Goal: Find specific page/section: Find specific page/section

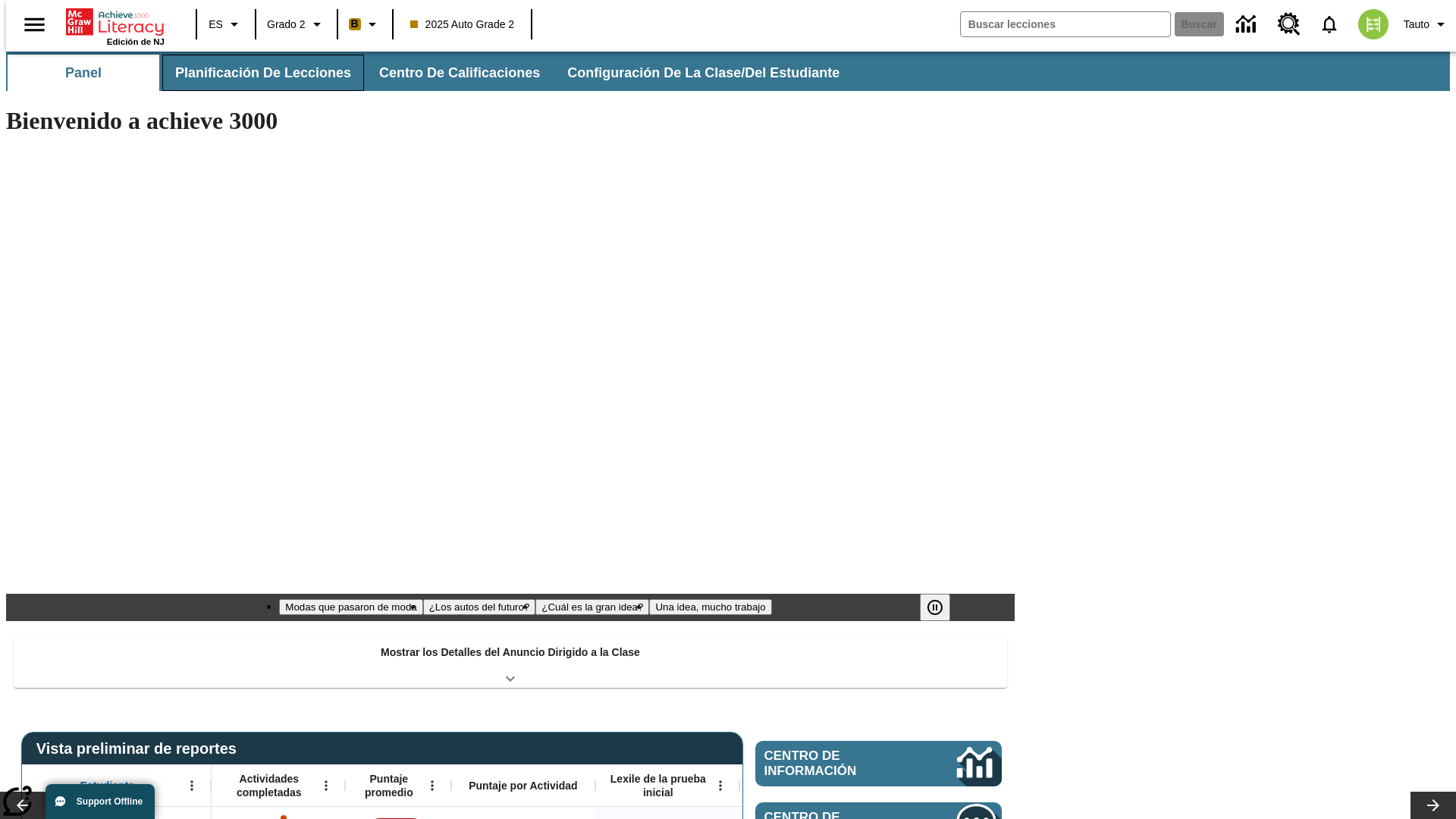
click at [254, 73] on span "Planificación de lecciones" at bounding box center [263, 73] width 176 height 18
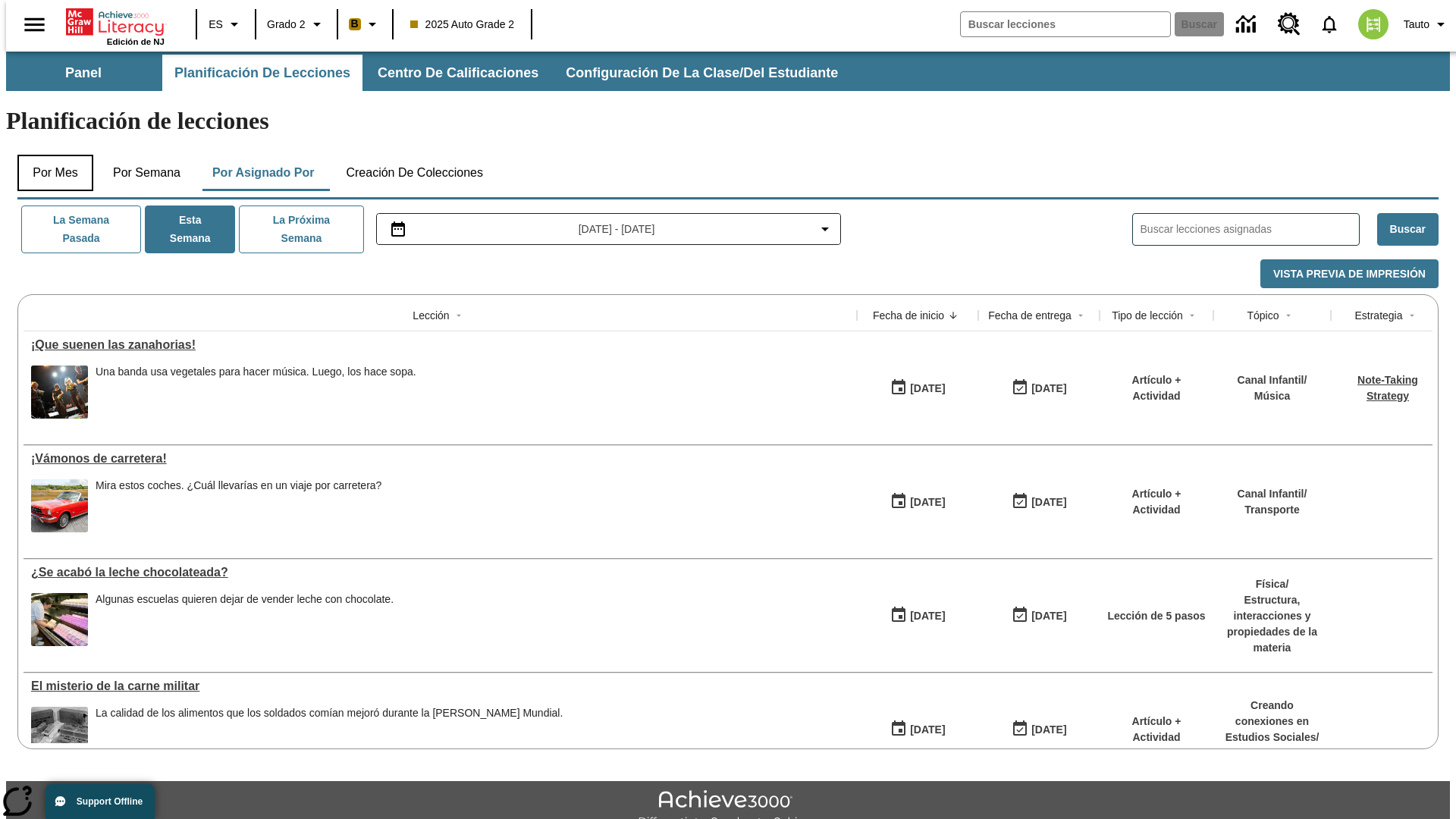
click at [49, 155] on button "Por mes" at bounding box center [55, 172] width 76 height 36
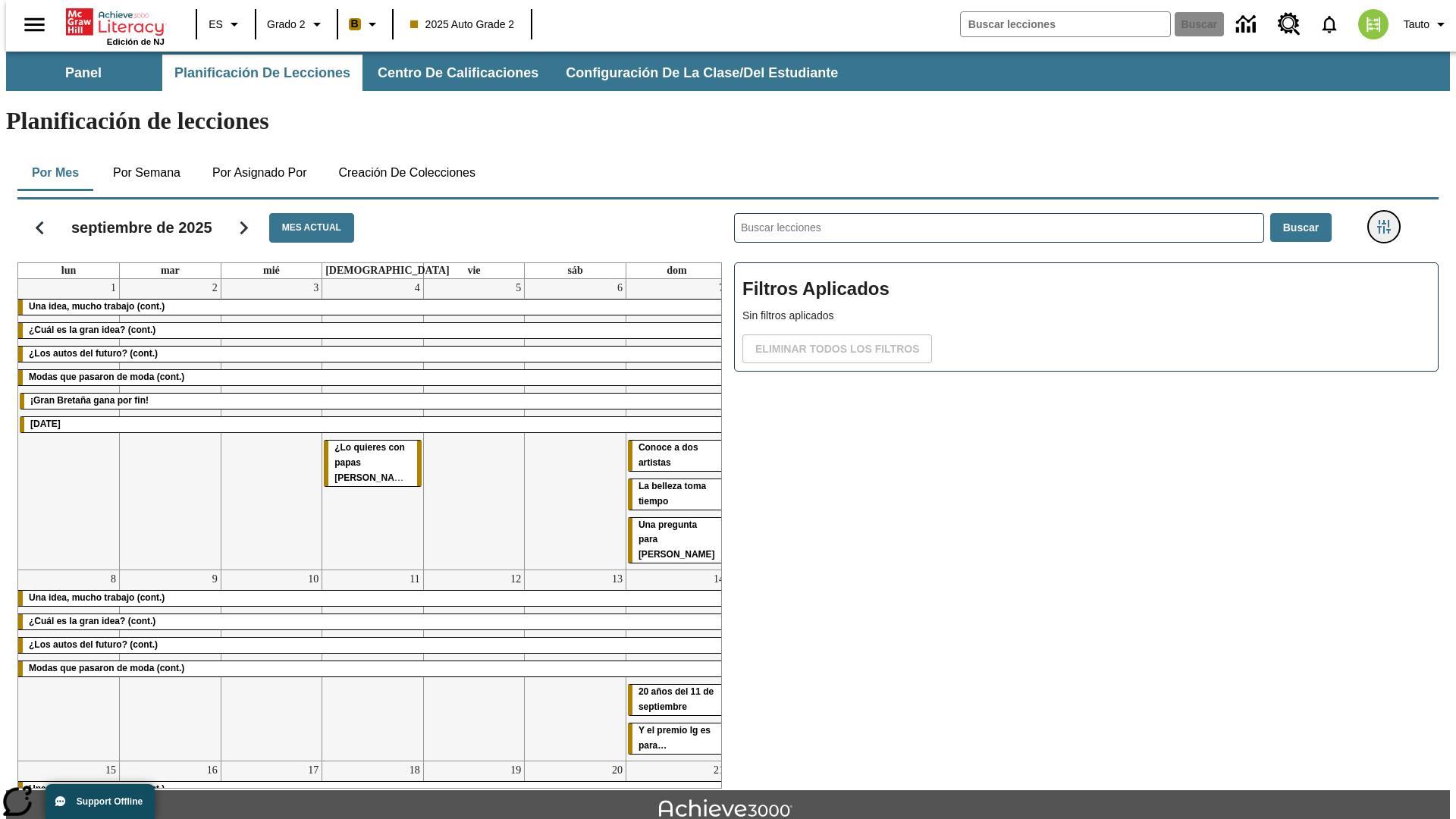
click at [1389, 220] on icon "Menú lateral de filtros" at bounding box center [1384, 227] width 14 height 14
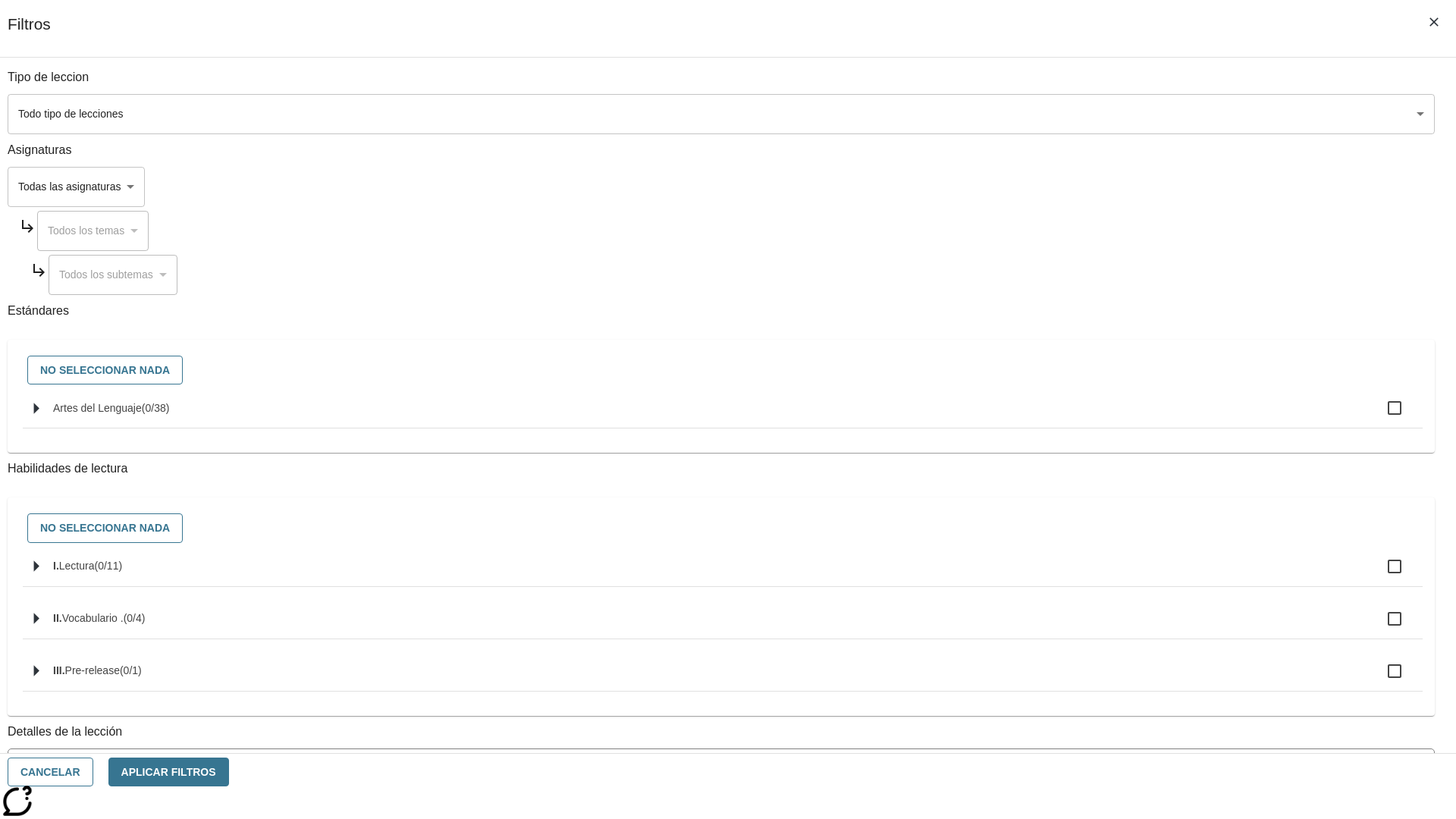
click at [1092, 612] on body "Saltar al contenido principal Edición de NJ ES Grado 2 B 2025 Auto Grade 2 Busc…" at bounding box center [728, 470] width 1444 height 837
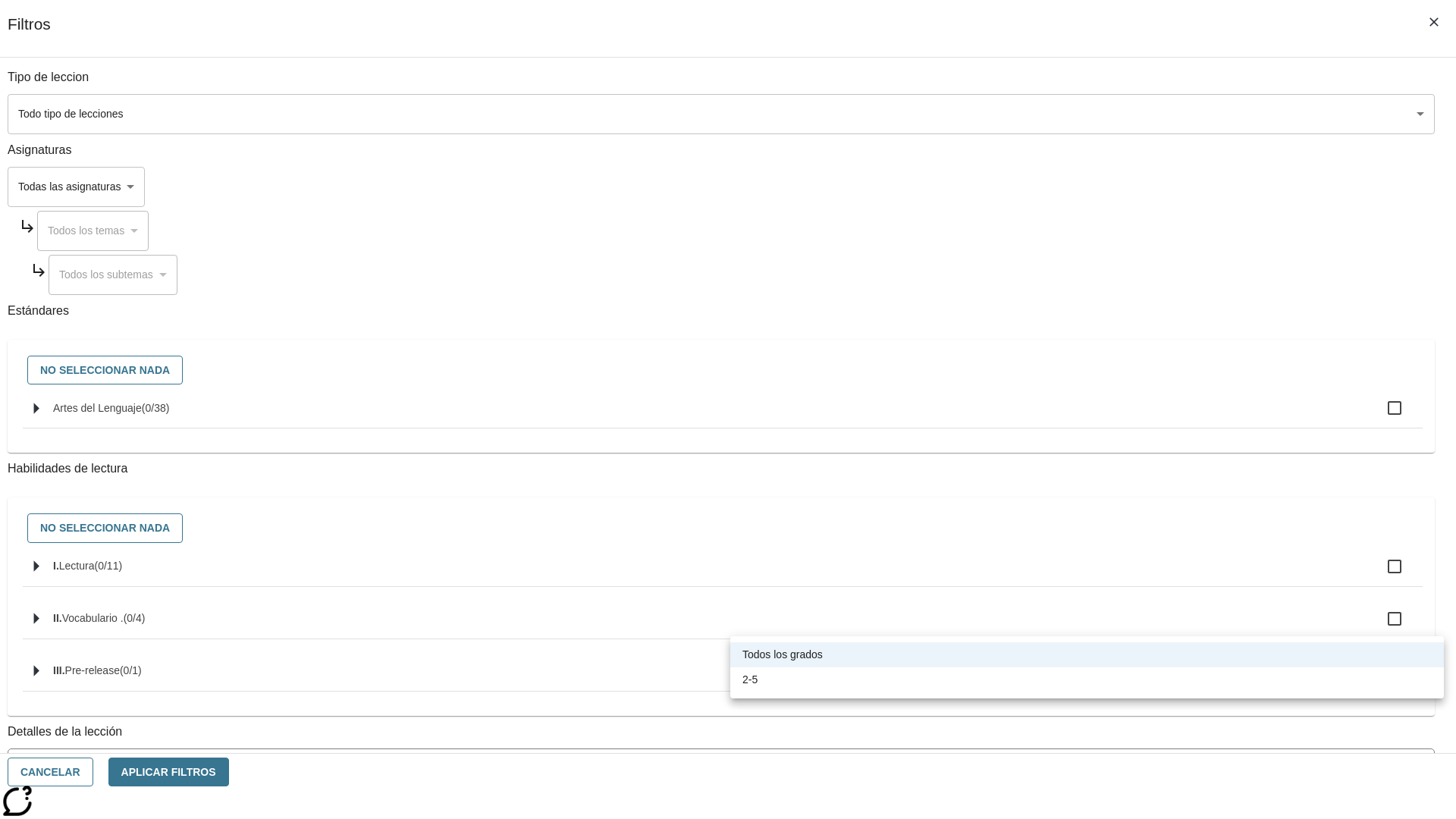
scroll to position [474, 0]
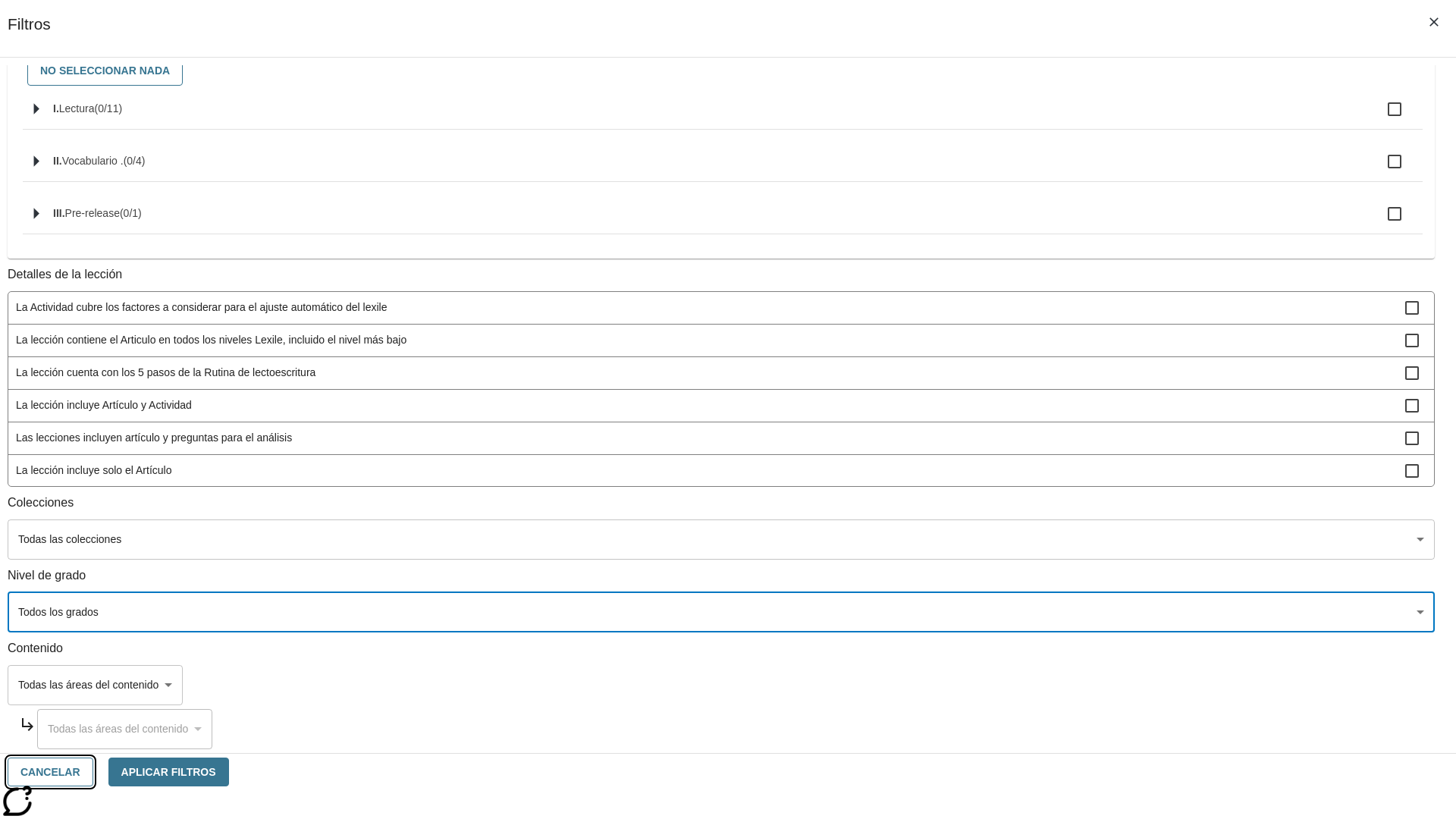
click at [93, 772] on button "Cancelar" at bounding box center [50, 772] width 85 height 29
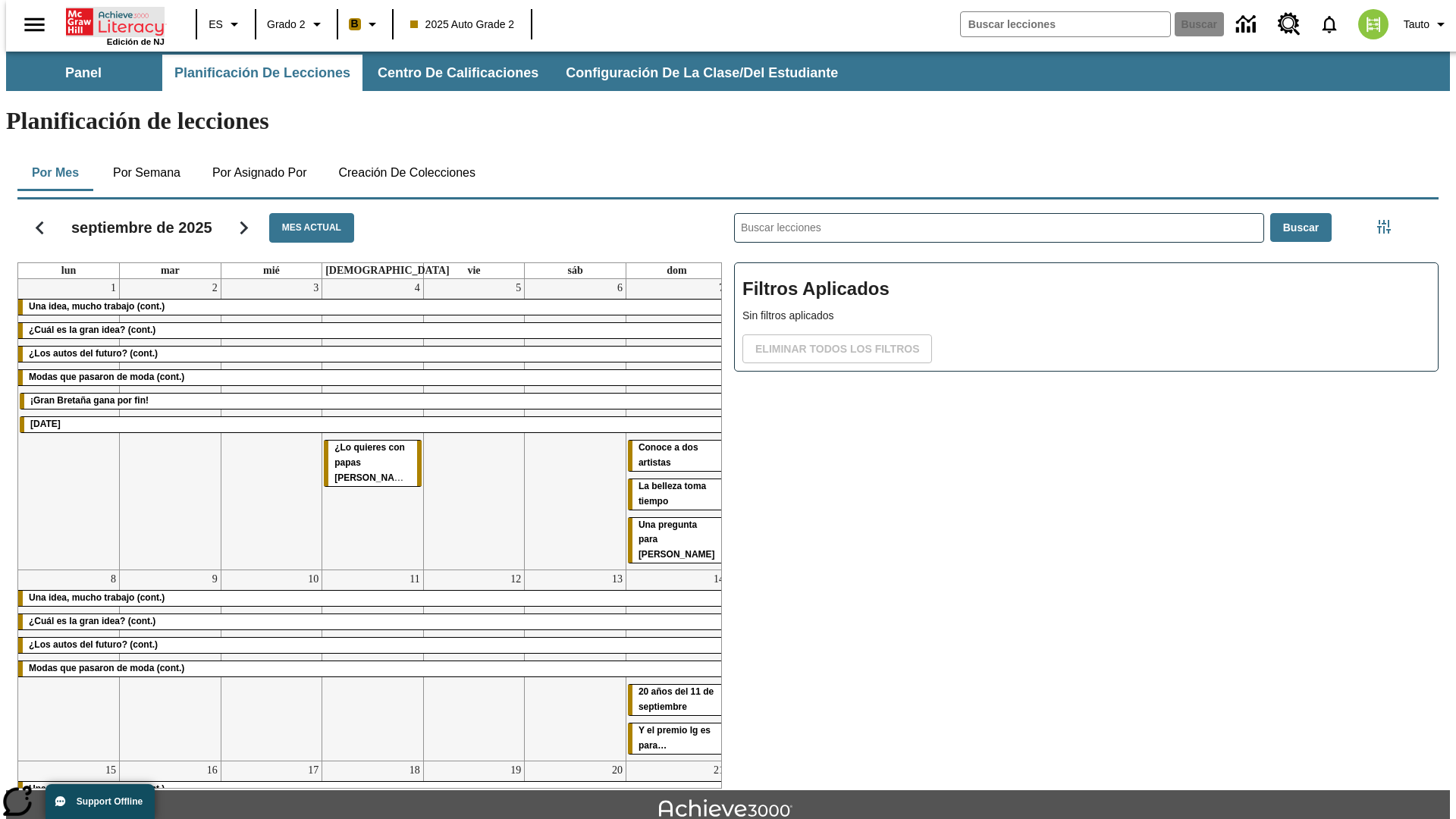
click at [109, 21] on icon "Portada" at bounding box center [116, 22] width 101 height 30
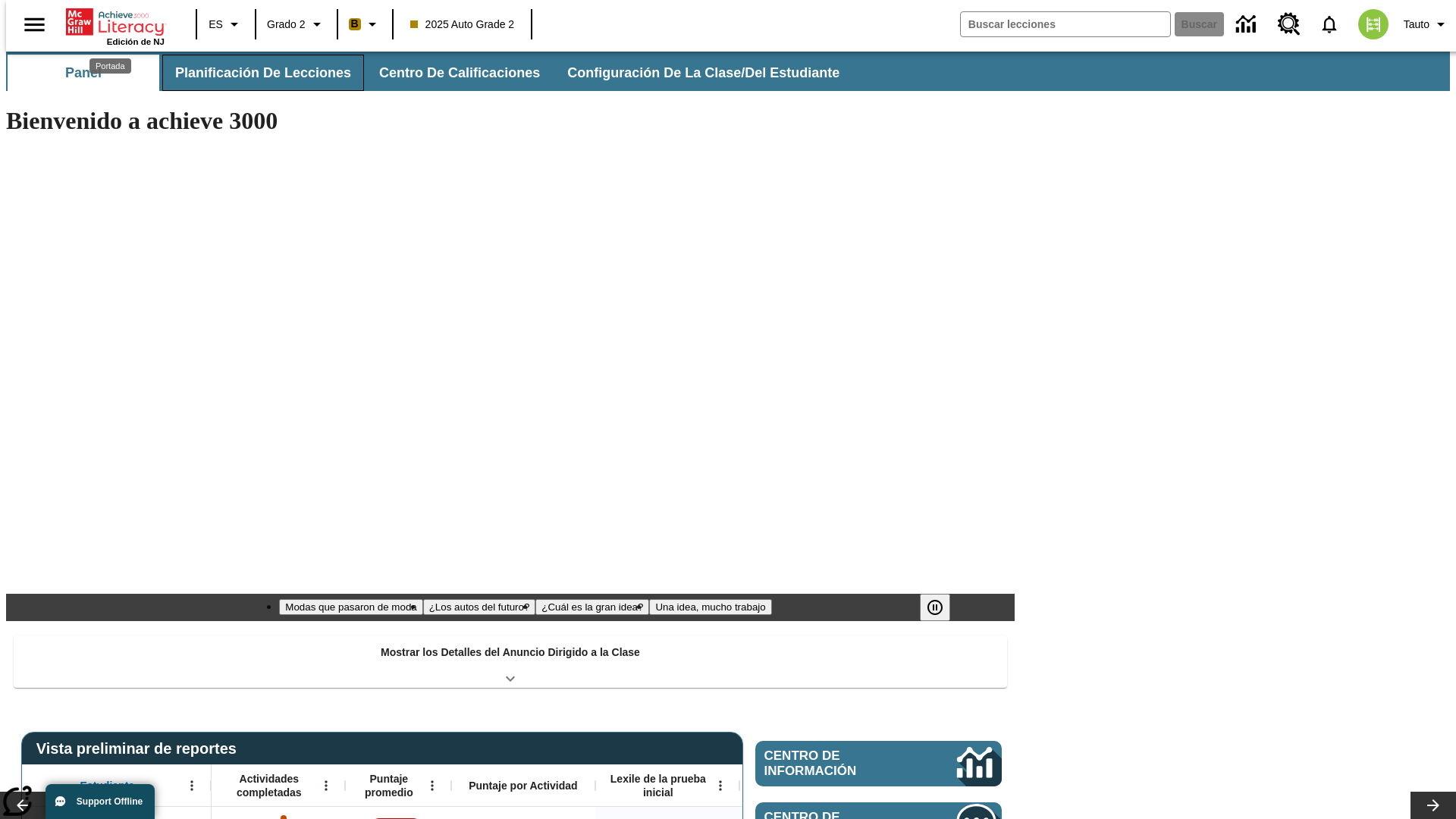
click at [254, 73] on span "Planificación de lecciones" at bounding box center [263, 73] width 176 height 18
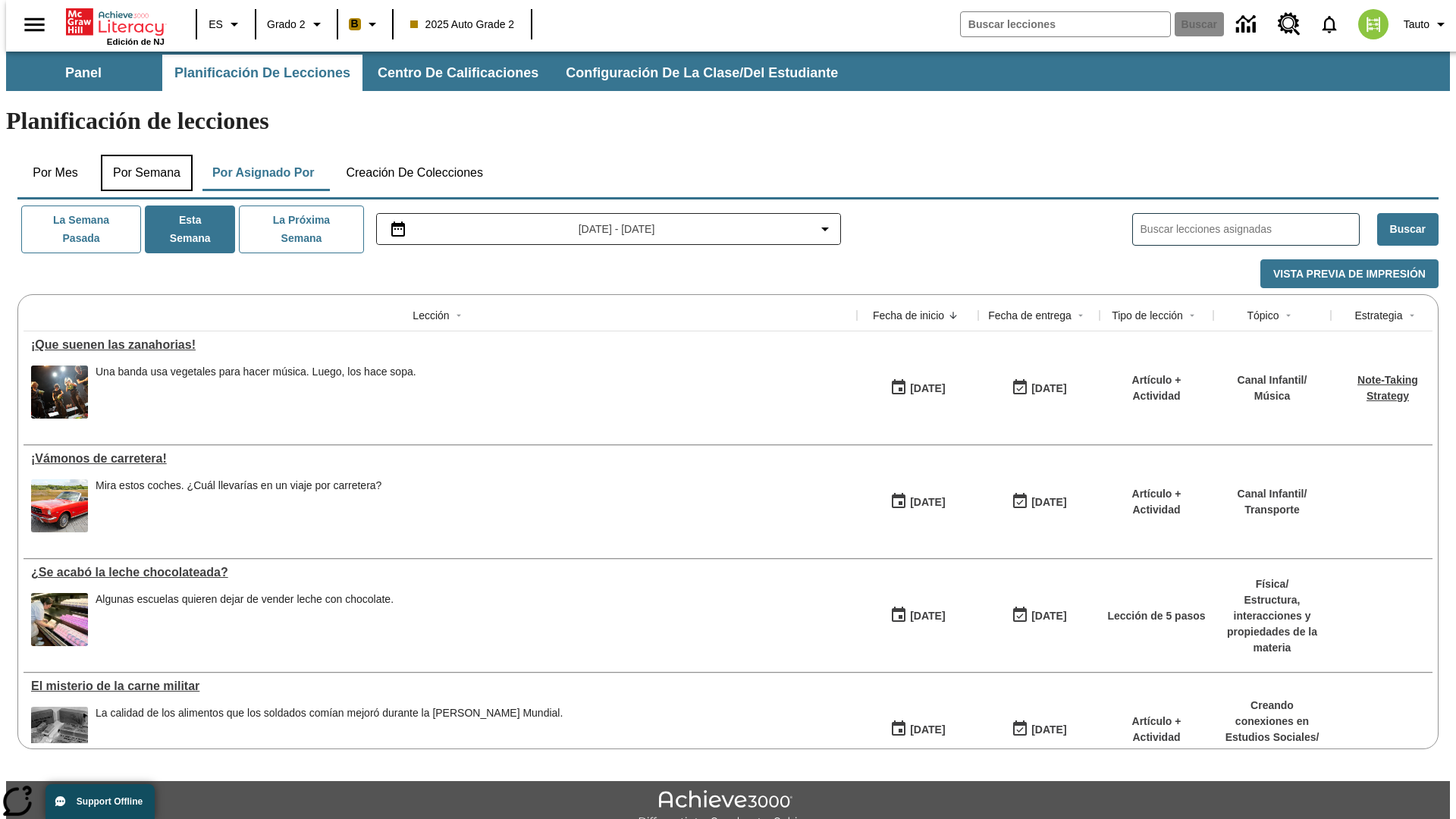
click at [142, 155] on button "Por semana" at bounding box center [146, 172] width 92 height 36
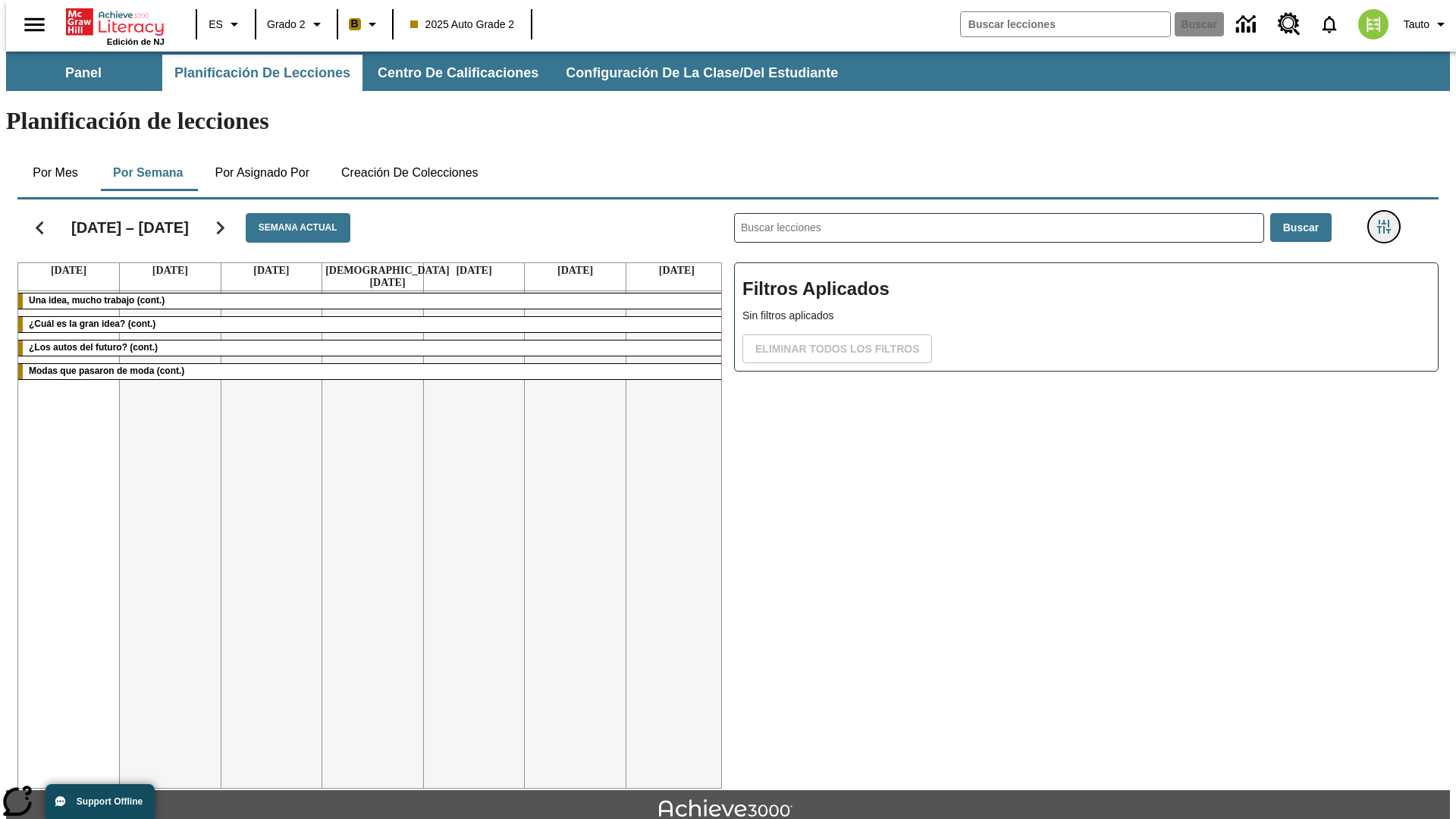
click at [1389, 220] on icon "Menú lateral de filtros" at bounding box center [1384, 227] width 14 height 14
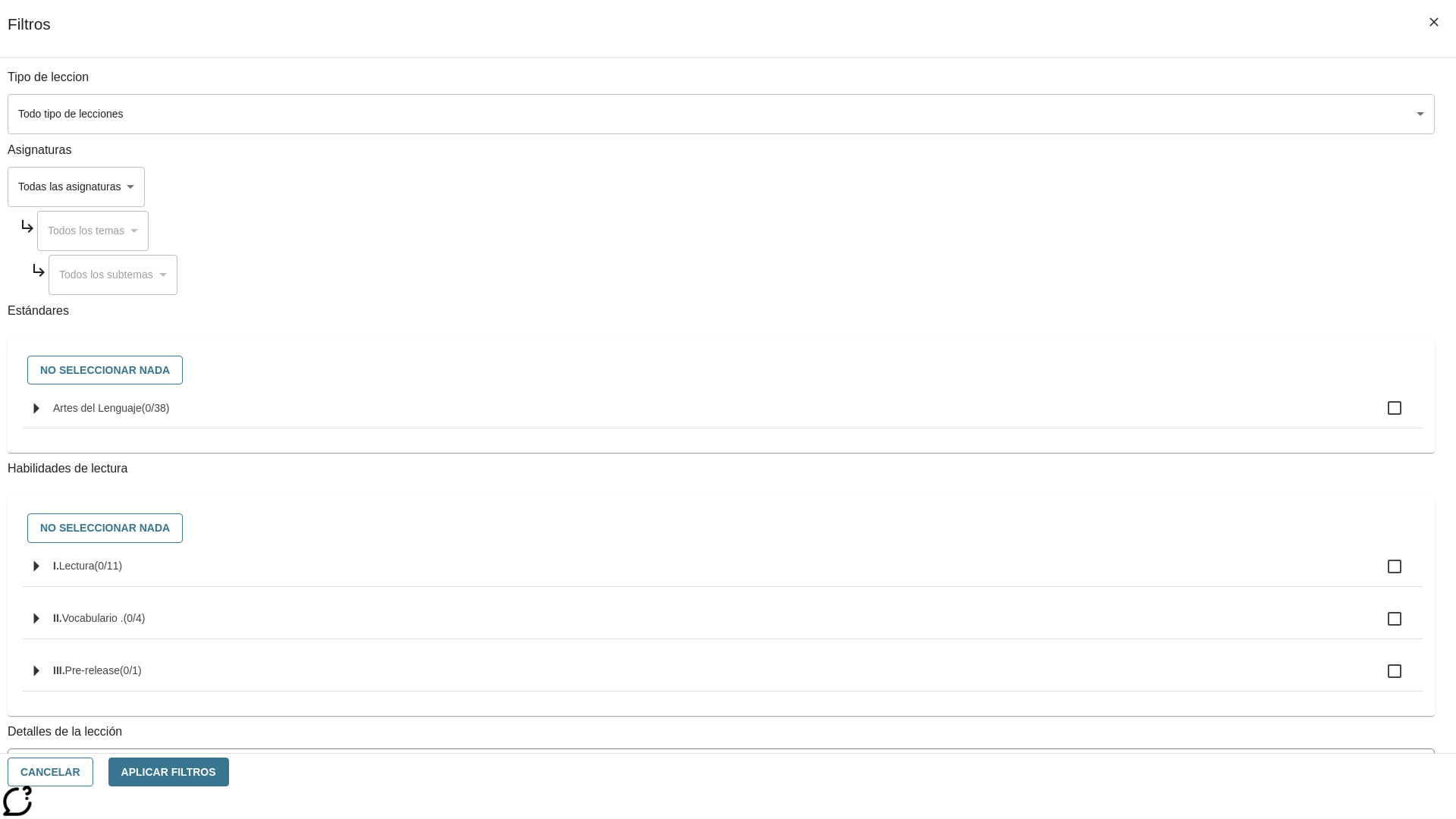
click at [1092, 612] on body "Saltar al contenido principal Edición de NJ ES Grado 2 B 2025 Auto Grade 2 Busc…" at bounding box center [728, 470] width 1444 height 837
